Goal: Information Seeking & Learning: Learn about a topic

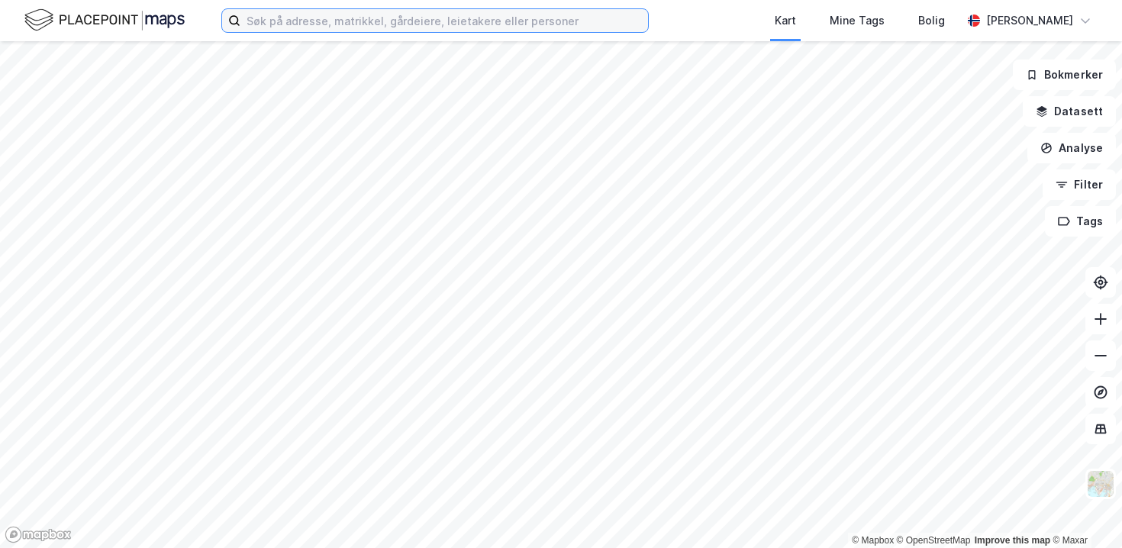
click at [287, 30] on input at bounding box center [444, 20] width 408 height 23
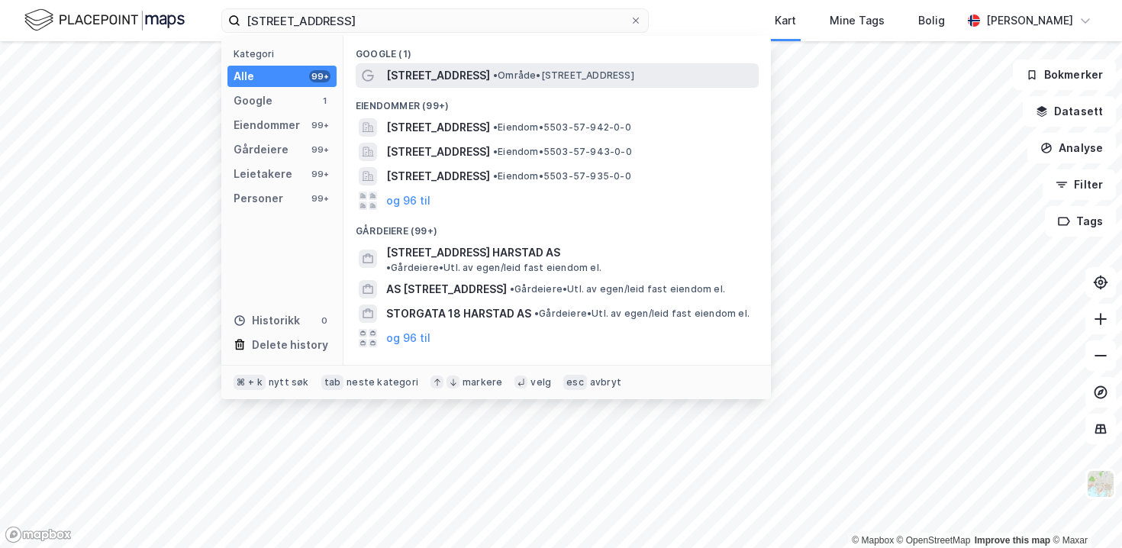
click at [396, 80] on span "[STREET_ADDRESS]" at bounding box center [438, 75] width 104 height 18
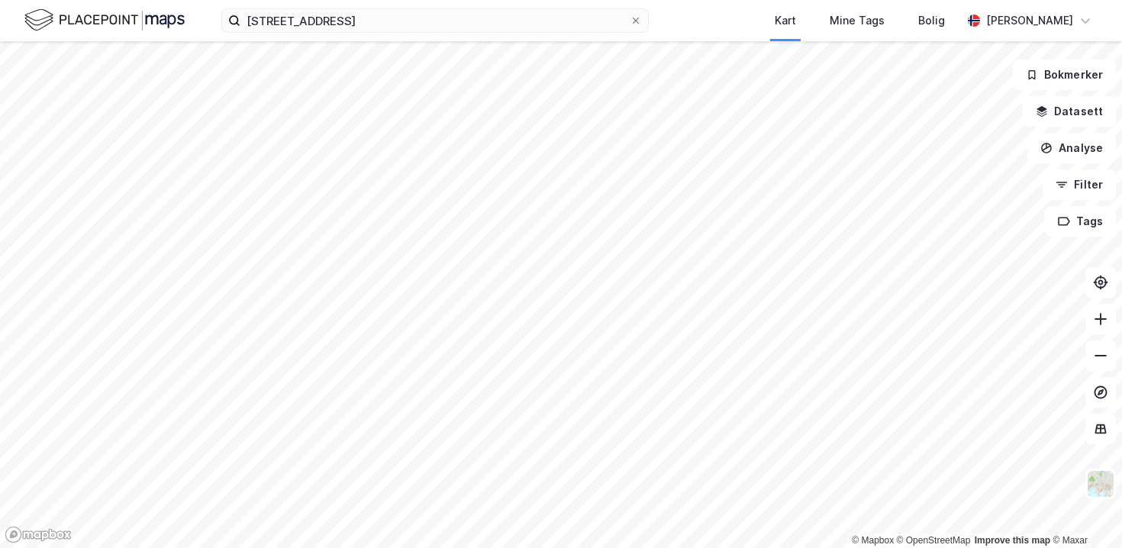
click at [348, 35] on div "[STREET_ADDRESS] harstad Kart Mine Tags Bolig [PERSON_NAME]" at bounding box center [561, 20] width 1122 height 41
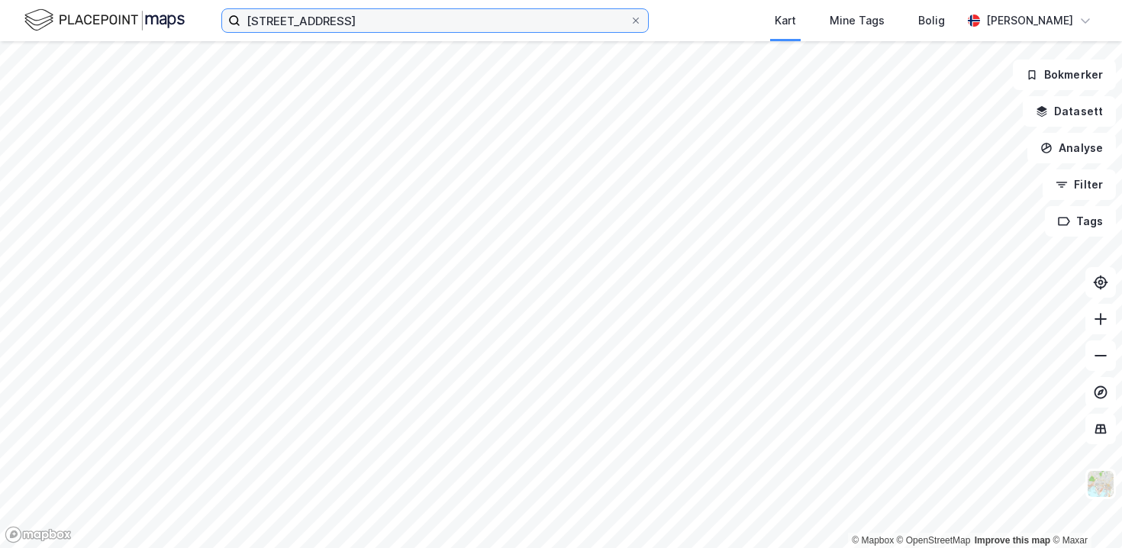
click at [351, 18] on input "[STREET_ADDRESS]" at bounding box center [434, 20] width 389 height 23
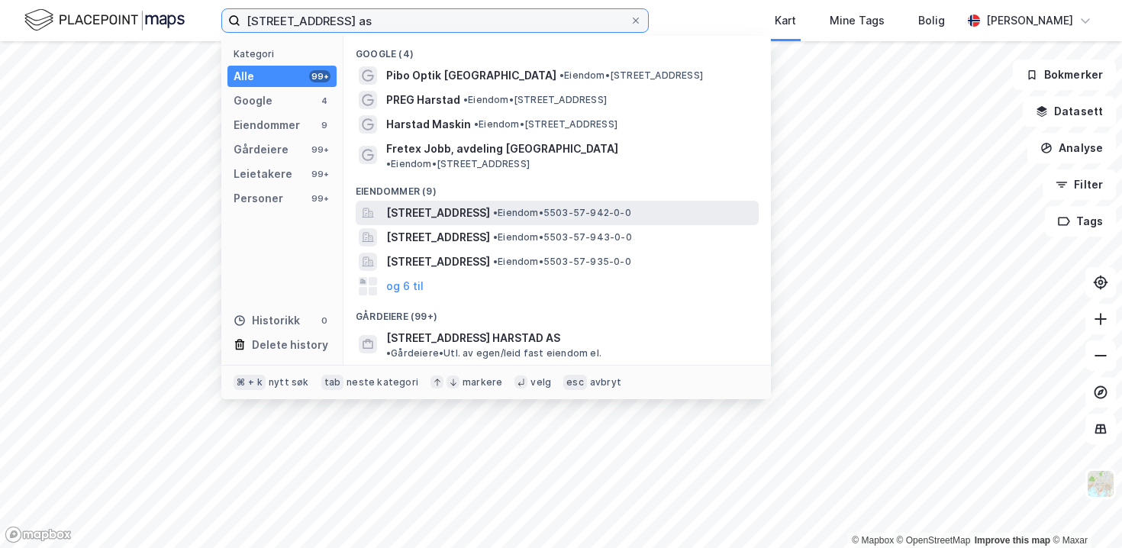
type input "[STREET_ADDRESS] as"
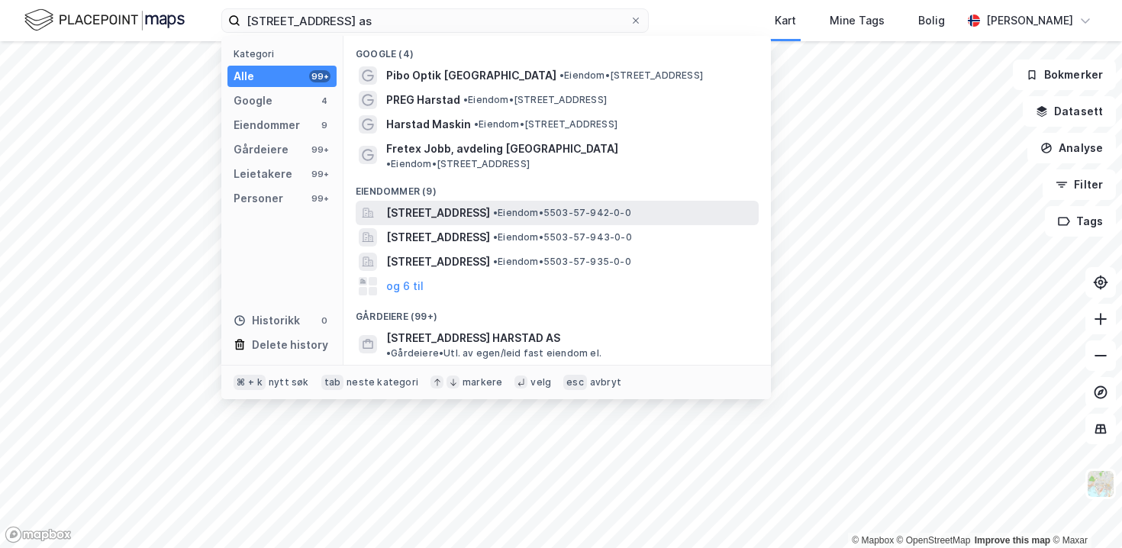
click at [390, 204] on span "[STREET_ADDRESS]" at bounding box center [438, 213] width 104 height 18
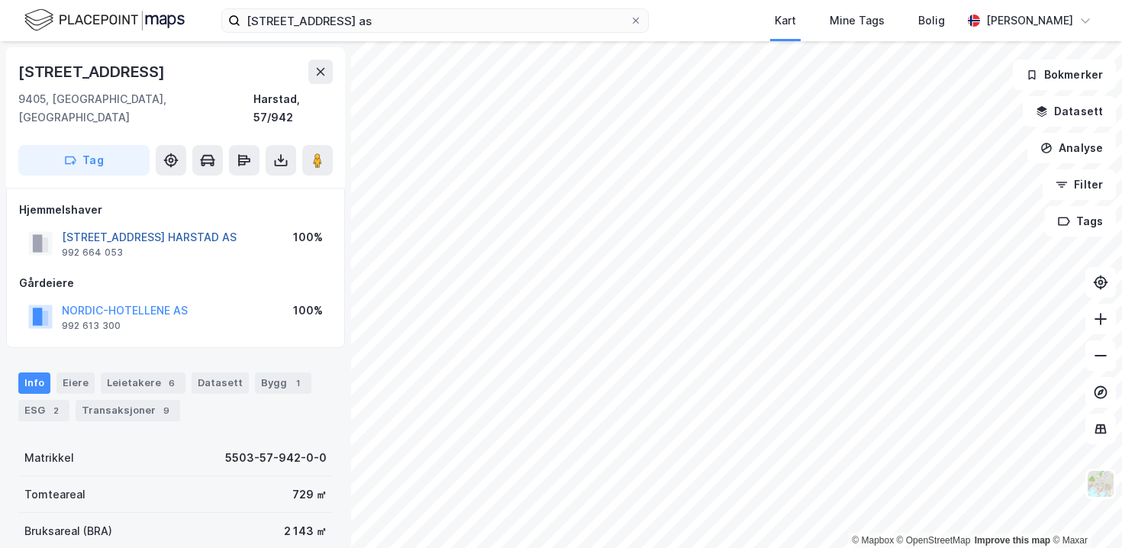
click at [0, 0] on button "[STREET_ADDRESS] HARSTAD AS" at bounding box center [0, 0] width 0 height 0
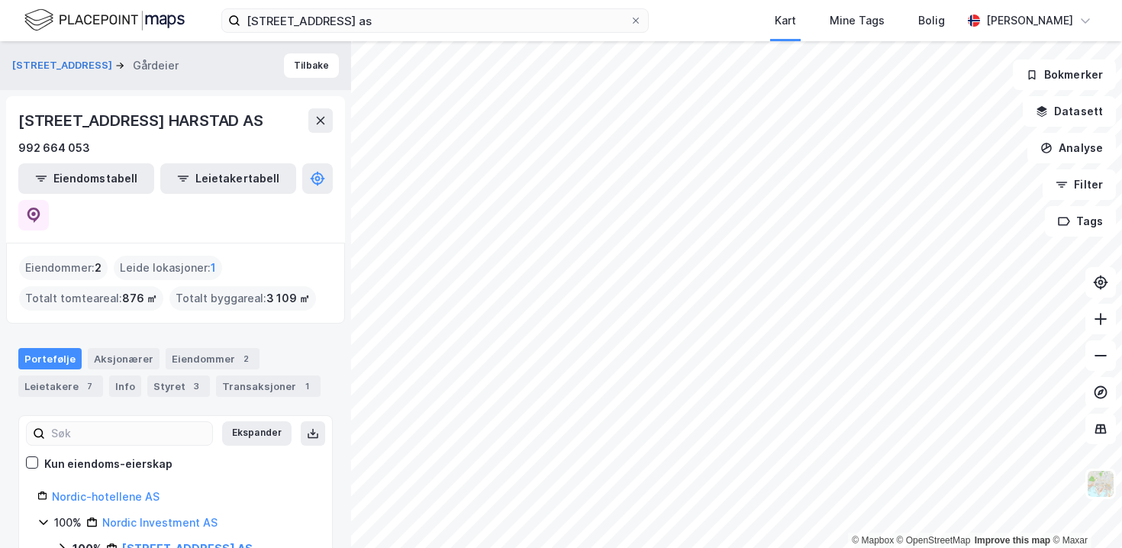
click at [205, 256] on div "Eiendommer : 2 Leide lokasjoner : 1 Totalt tomteareal : 876 ㎡ Totalt byggareal …" at bounding box center [175, 283] width 313 height 55
click at [215, 286] on div "Totalt byggareal : 3 109 ㎡" at bounding box center [242, 298] width 147 height 24
click at [221, 286] on div "Totalt byggareal : 3 109 ㎡" at bounding box center [242, 298] width 147 height 24
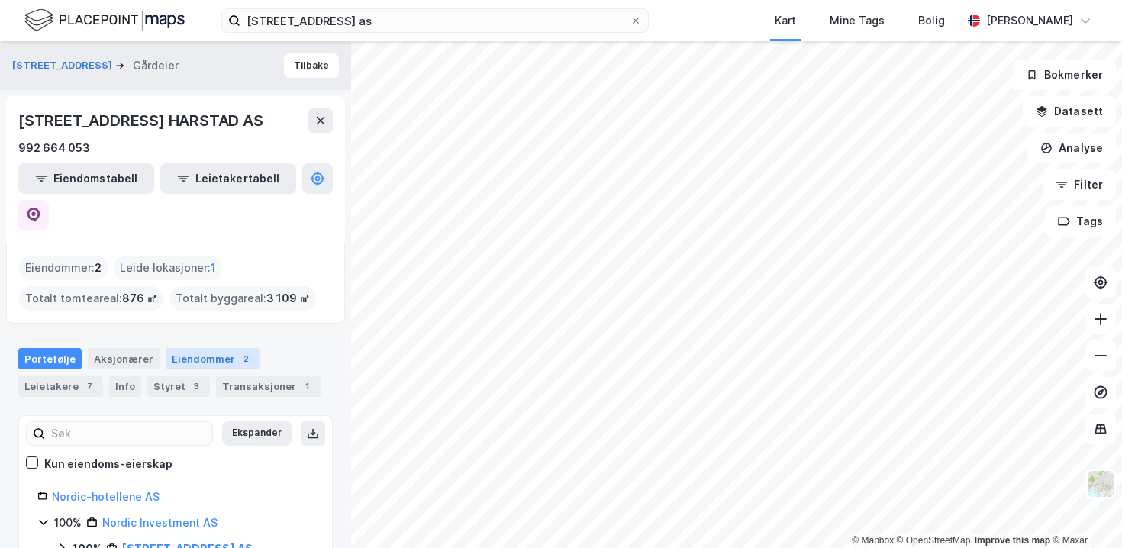
click at [187, 348] on div "Eiendommer 2" at bounding box center [213, 358] width 94 height 21
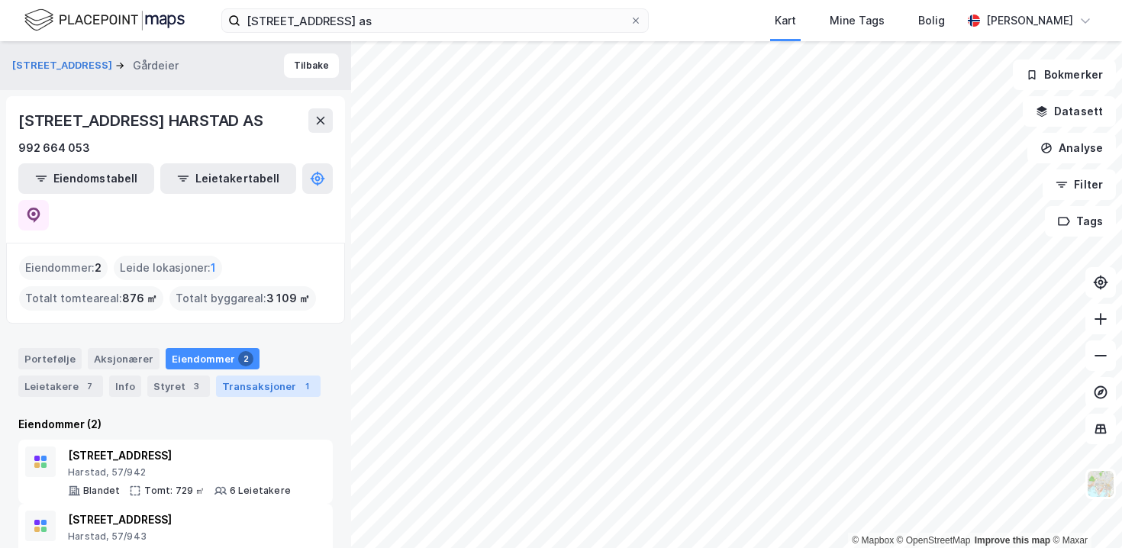
scroll to position [2, 0]
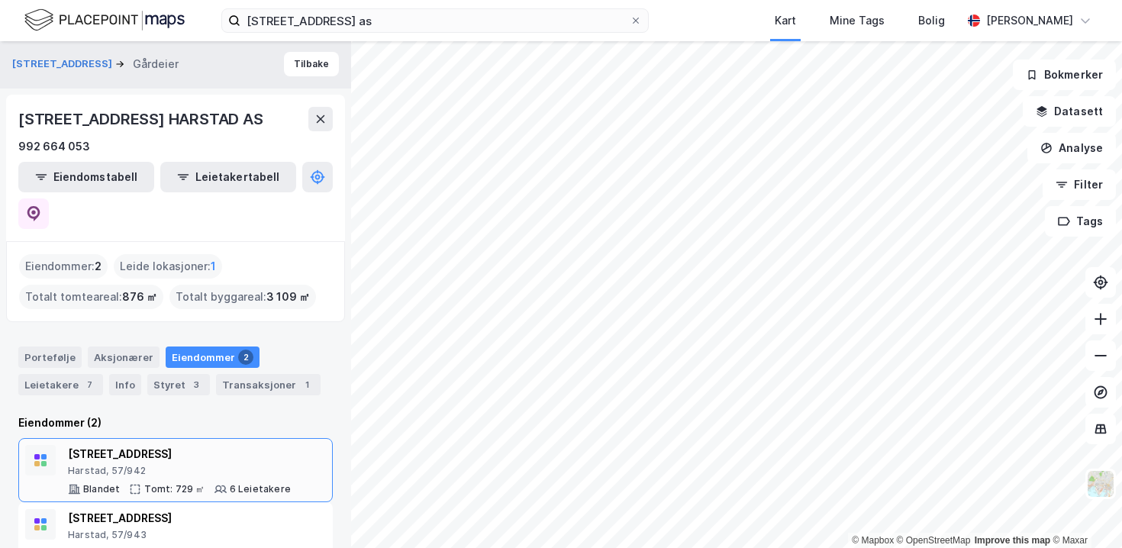
click at [226, 445] on div "[STREET_ADDRESS]" at bounding box center [179, 454] width 223 height 18
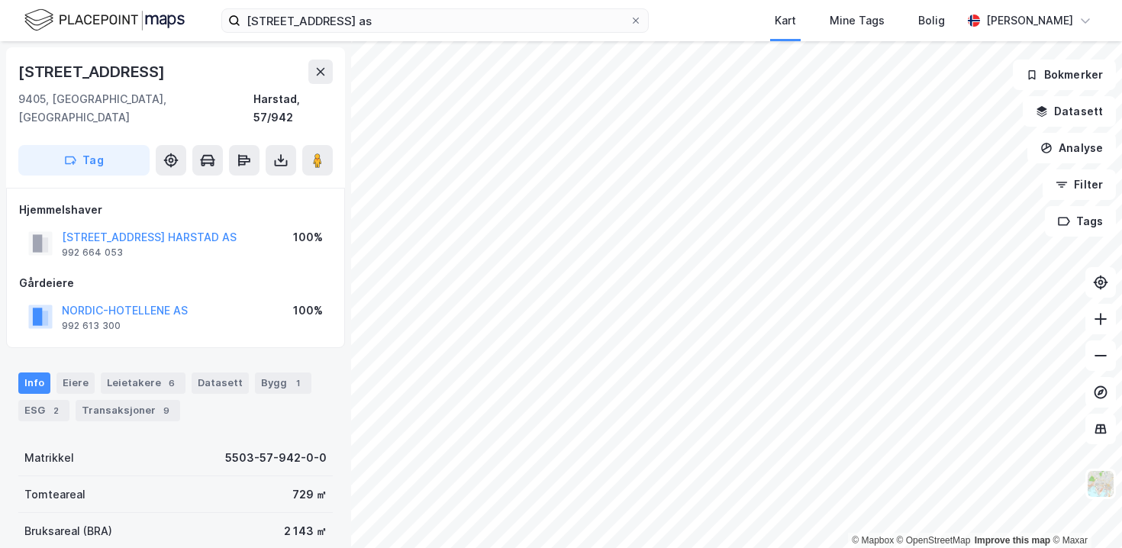
scroll to position [16, 0]
